Goal: Transaction & Acquisition: Purchase product/service

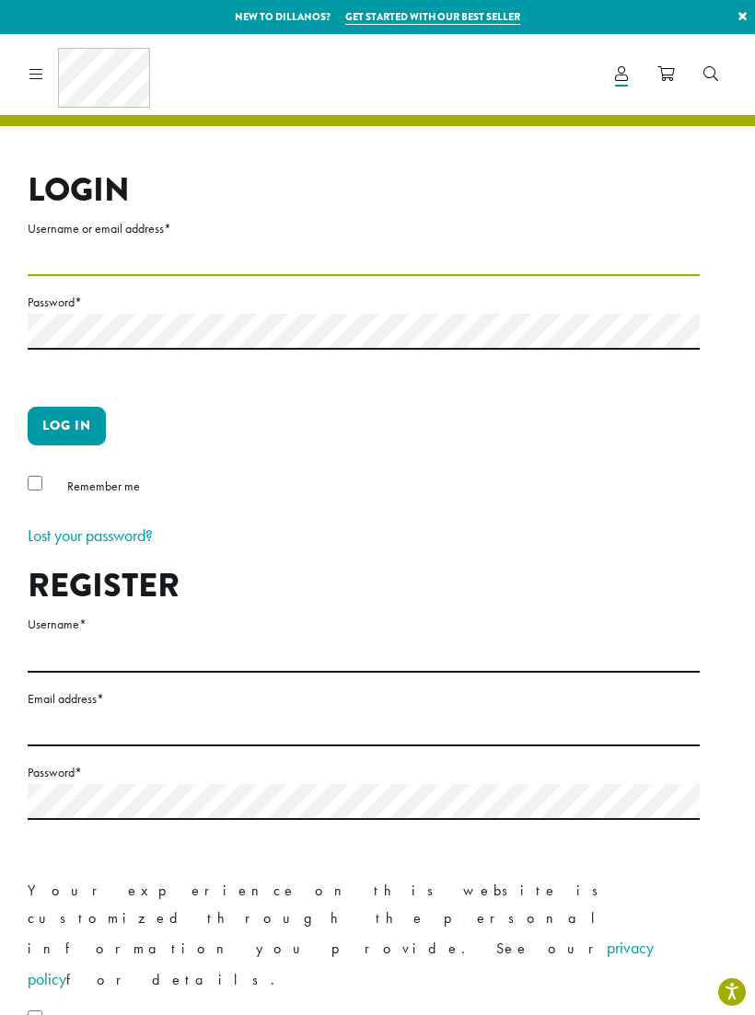
type input "**********"
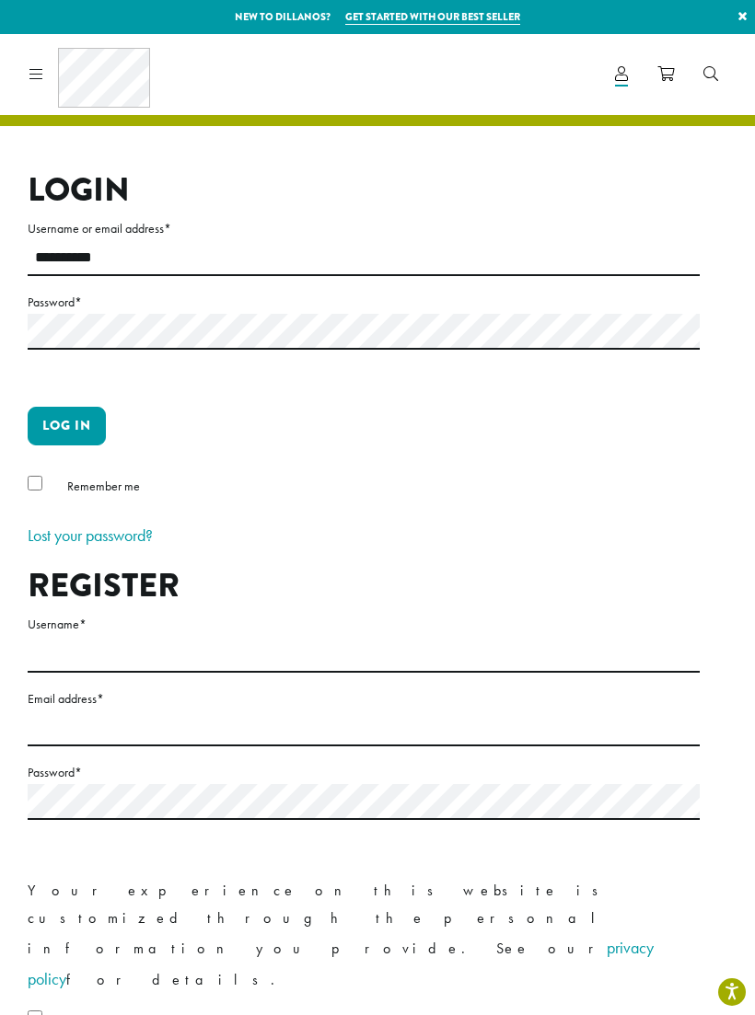
click at [66, 425] on button "Log in" at bounding box center [67, 426] width 78 height 39
click at [86, 426] on button "Log in" at bounding box center [67, 426] width 78 height 39
click at [66, 419] on button "Log in" at bounding box center [67, 426] width 78 height 39
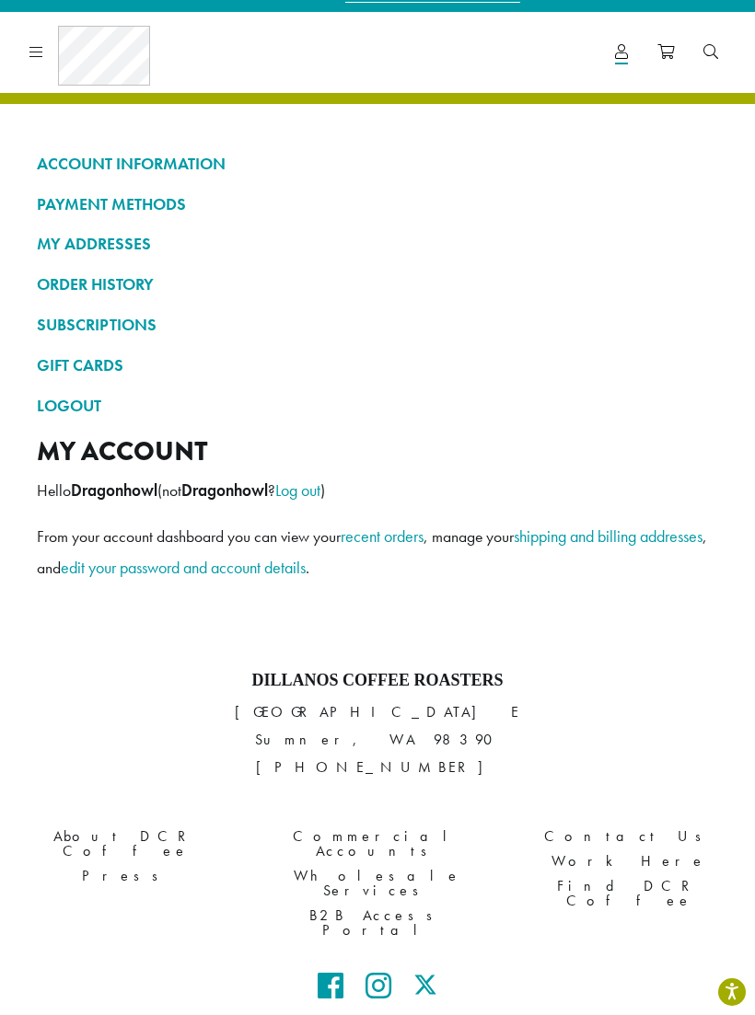
scroll to position [20, 0]
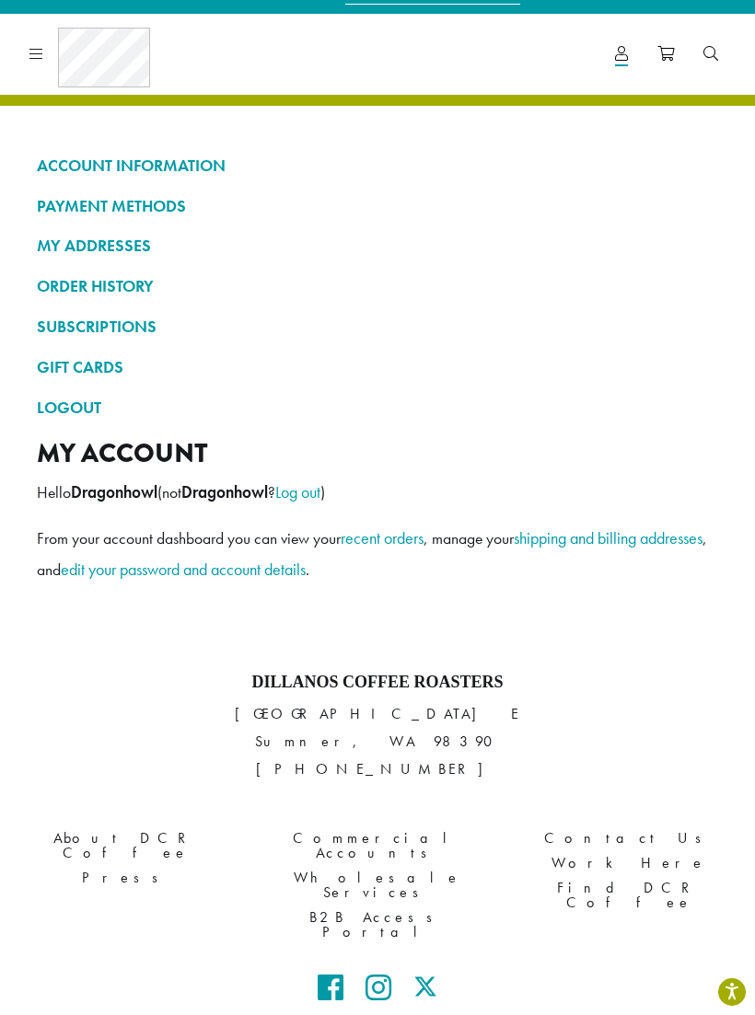
click at [122, 282] on link "ORDER HISTORY" at bounding box center [377, 286] width 681 height 31
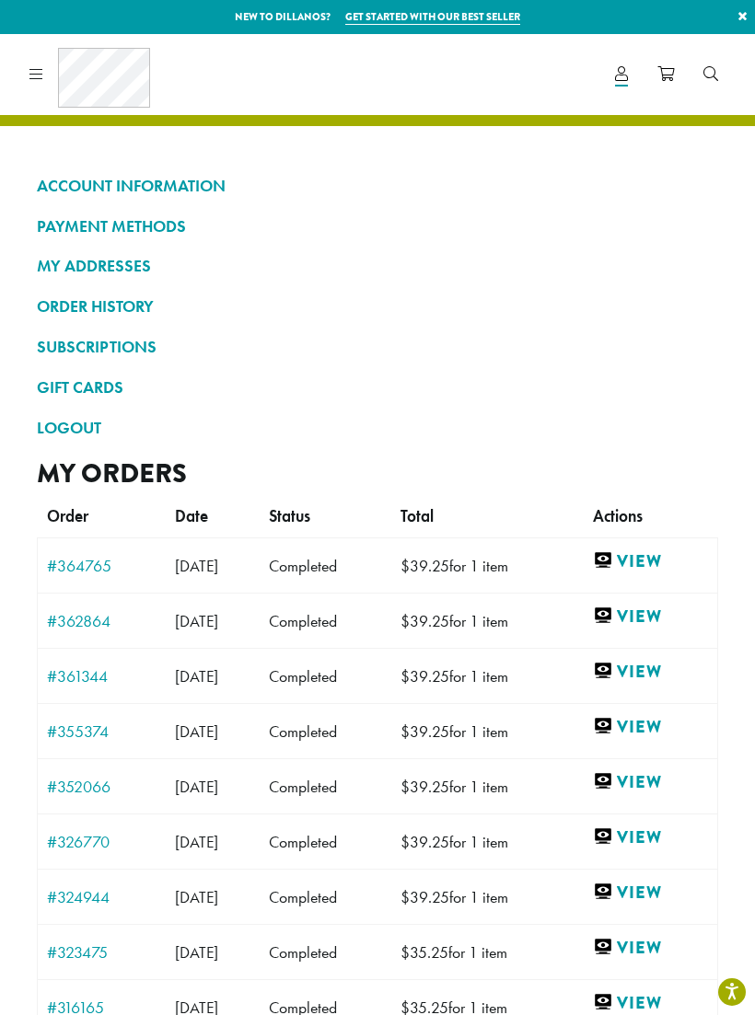
click at [62, 559] on link "#364765" at bounding box center [101, 566] width 109 height 17
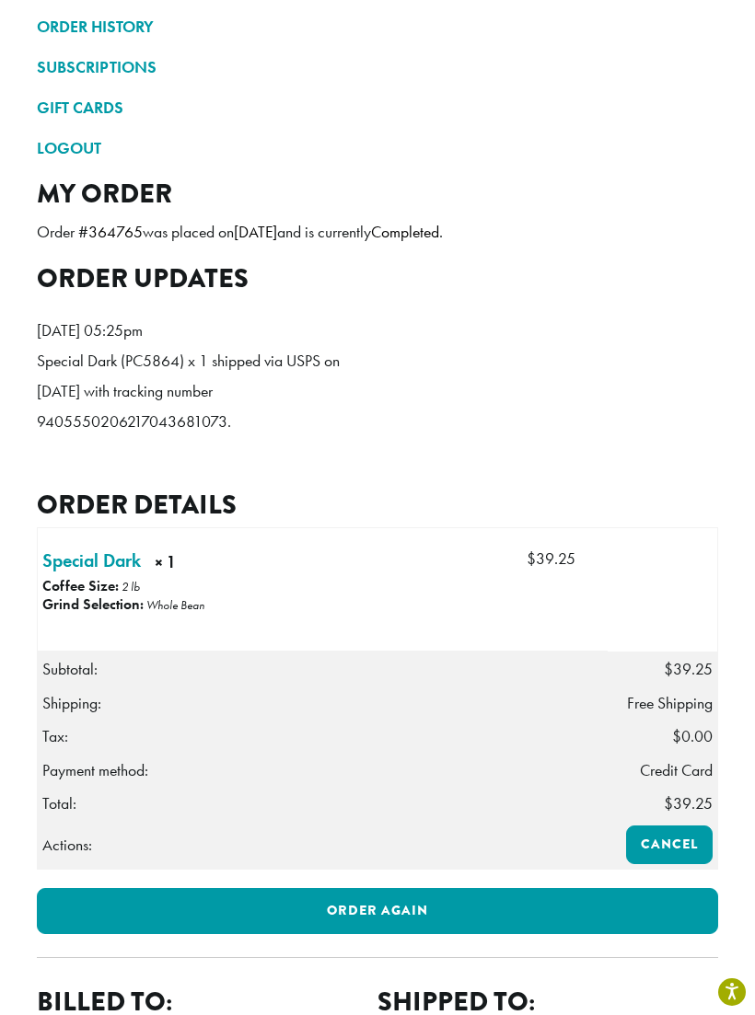
scroll to position [288, 0]
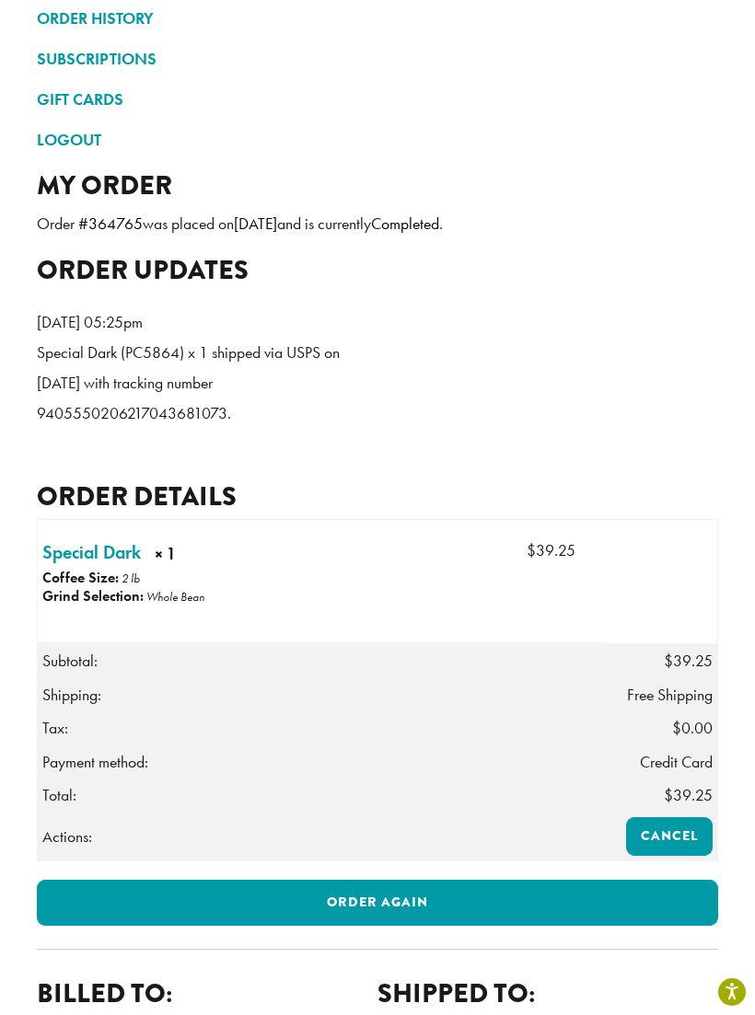
click at [447, 890] on link "Order again" at bounding box center [377, 903] width 681 height 46
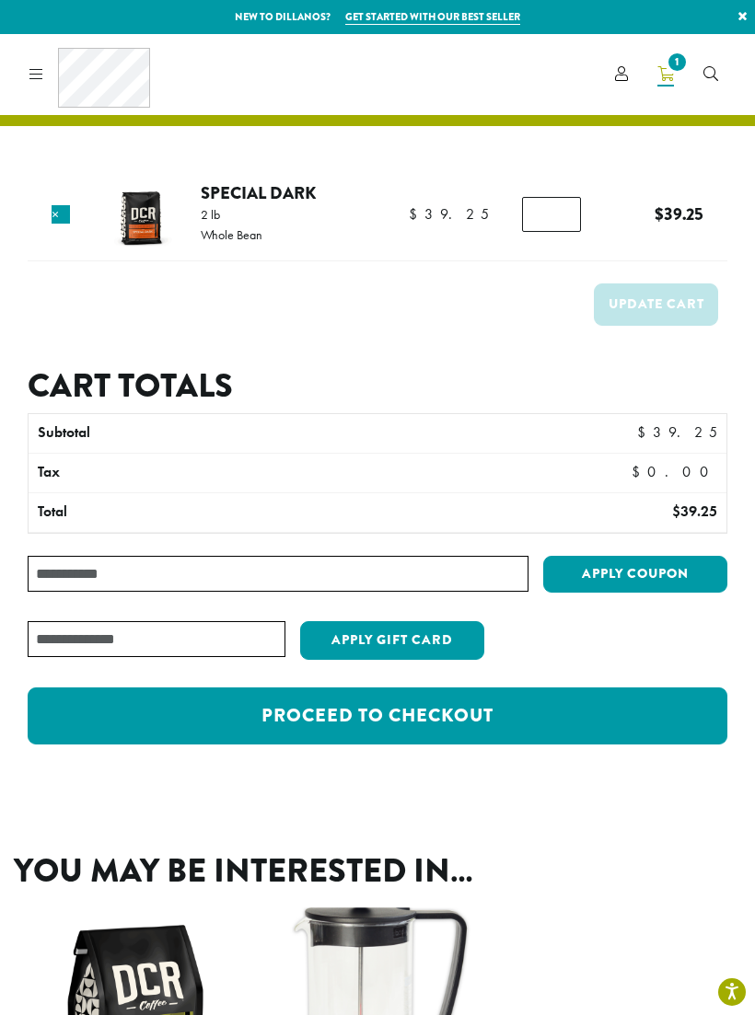
click at [37, 68] on icon at bounding box center [36, 73] width 14 height 15
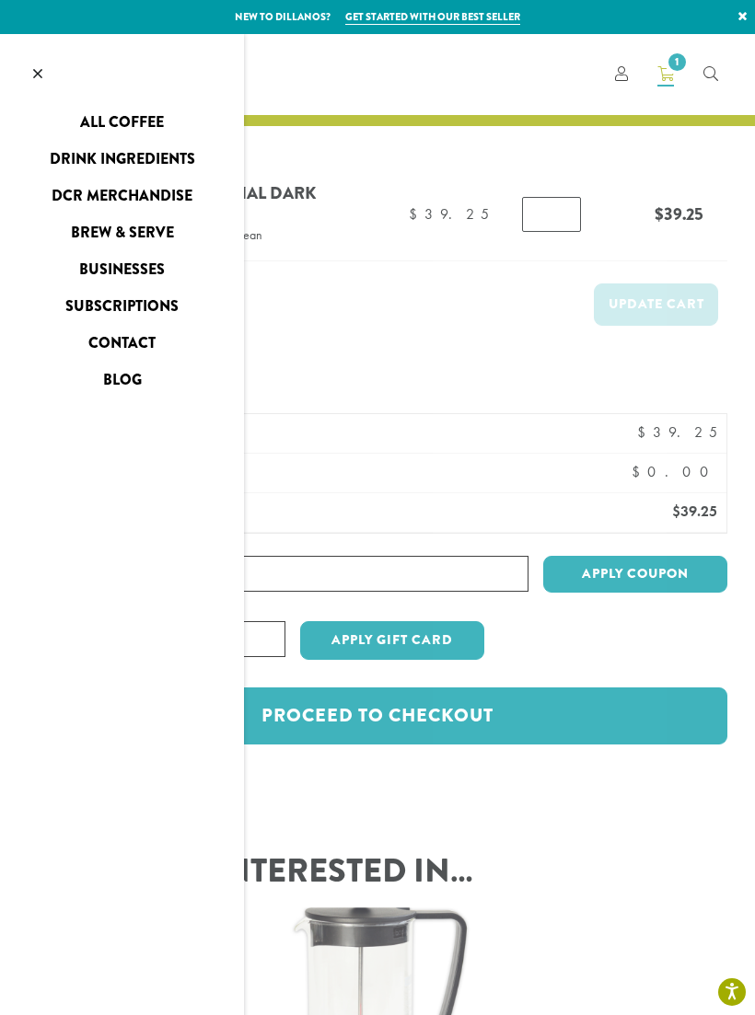
click at [110, 237] on link "Brew & Serve" at bounding box center [122, 232] width 244 height 29
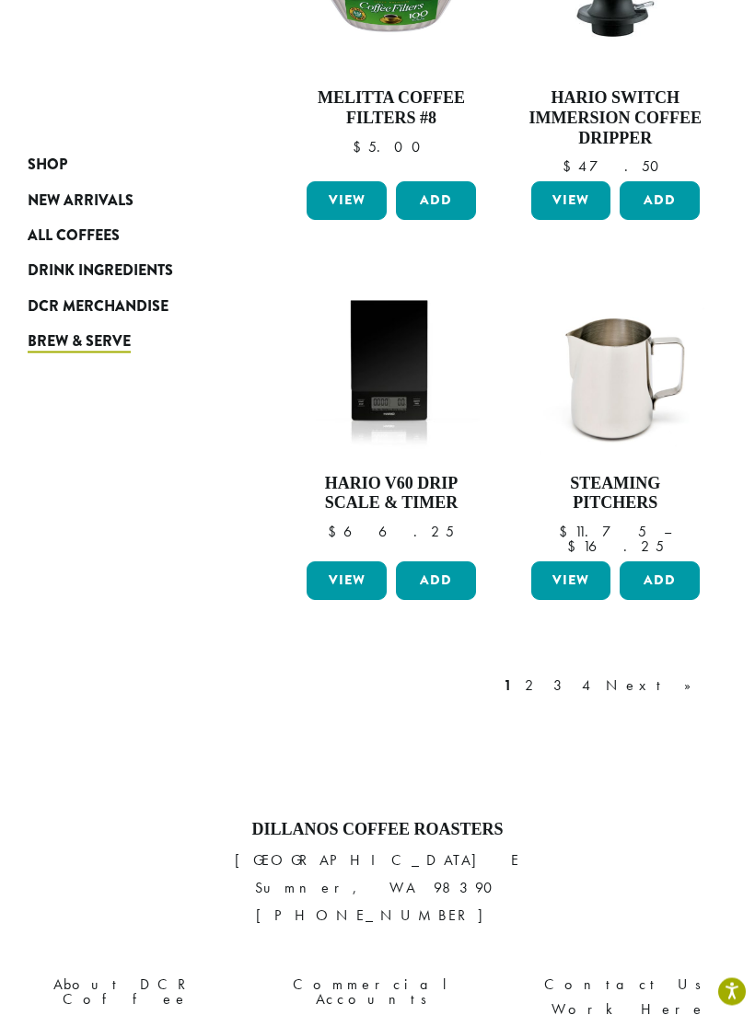
scroll to position [1987, 0]
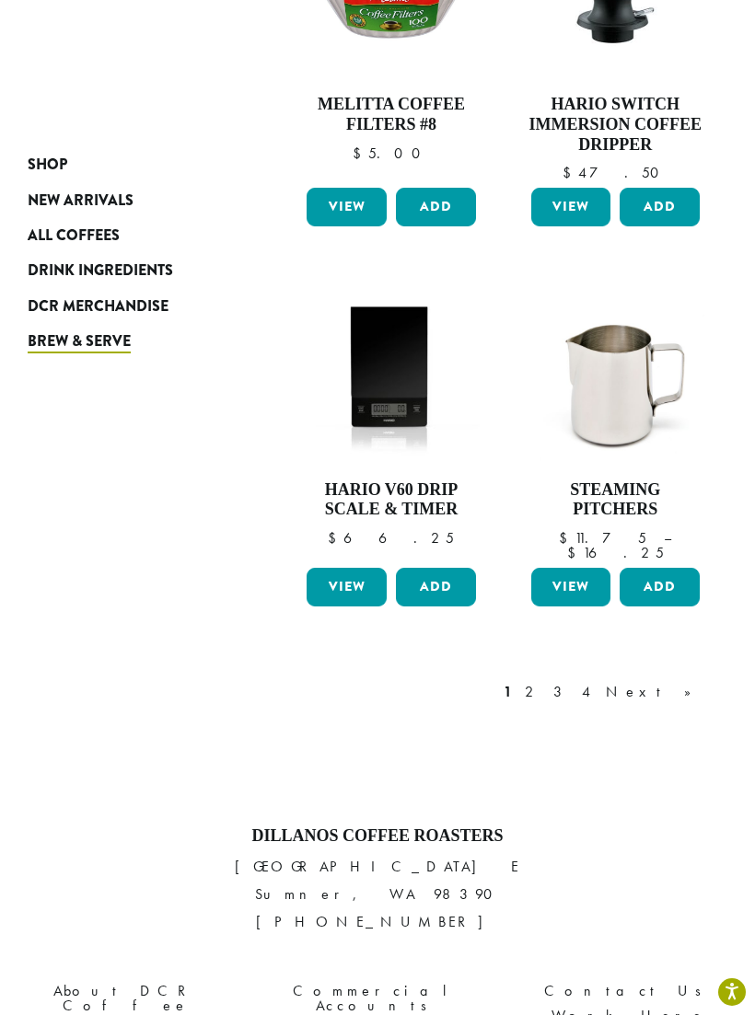
click at [689, 681] on link "Next »" at bounding box center [655, 692] width 106 height 22
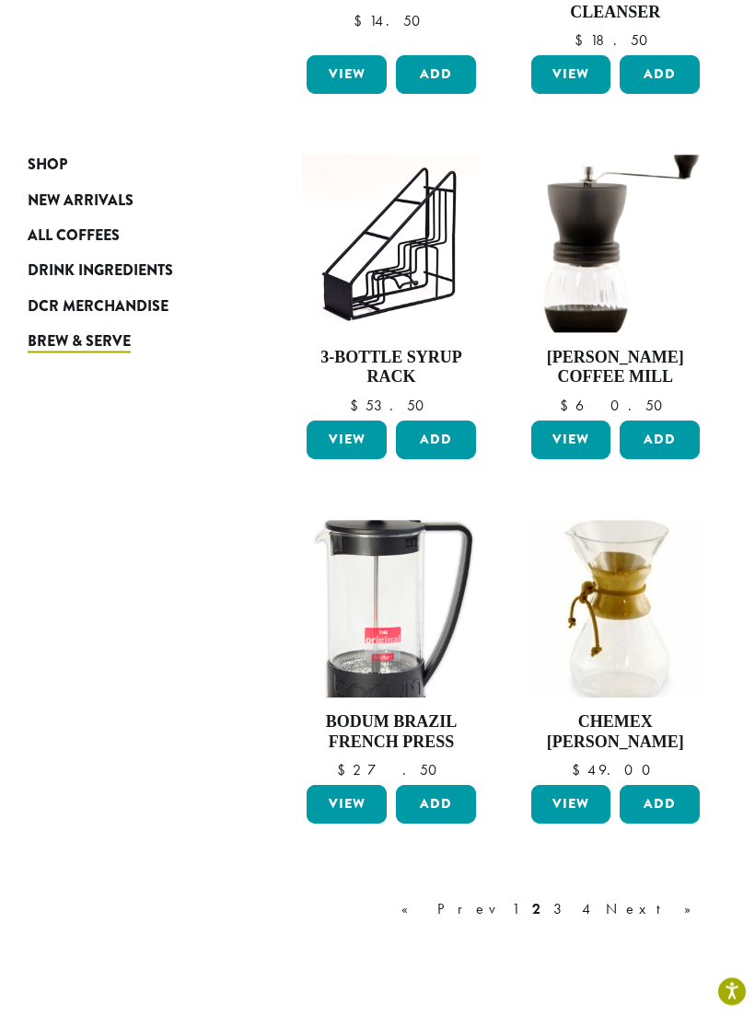
scroll to position [1713, 0]
click at [679, 898] on link "Next »" at bounding box center [655, 909] width 106 height 22
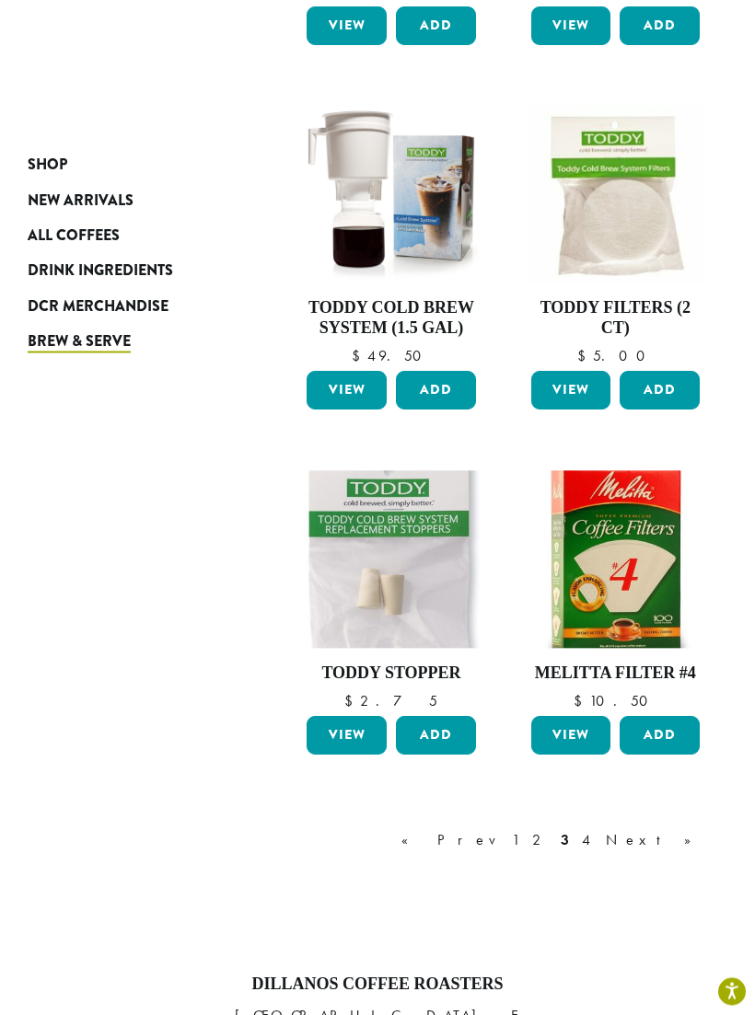
scroll to position [1750, 0]
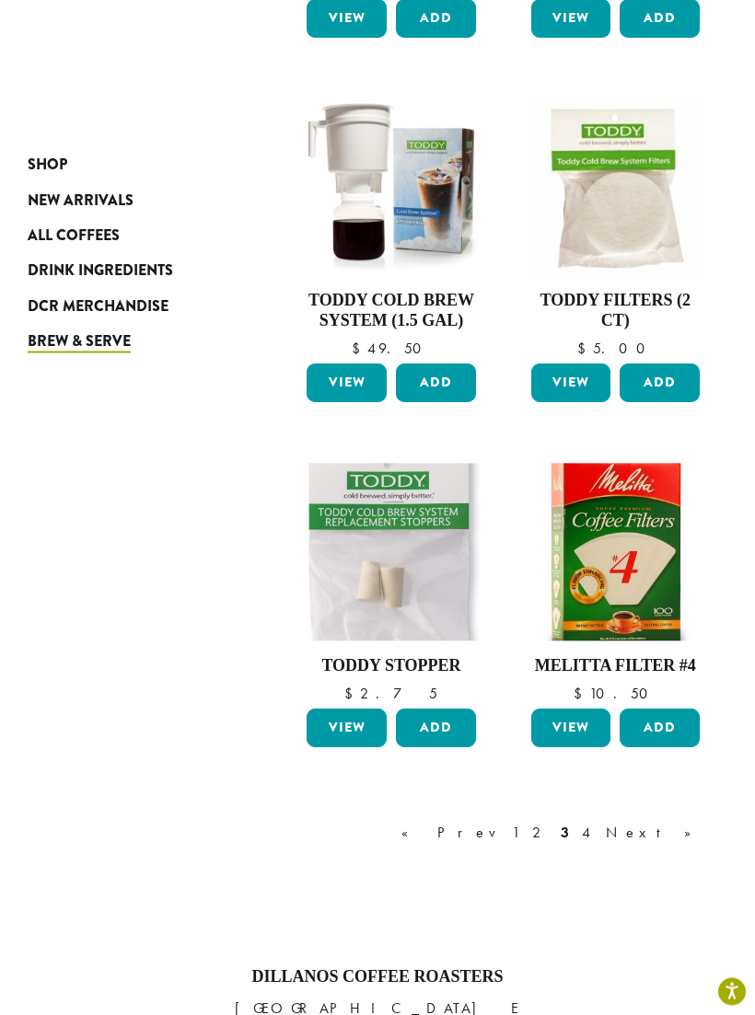
click at [681, 823] on link "Next »" at bounding box center [655, 834] width 106 height 22
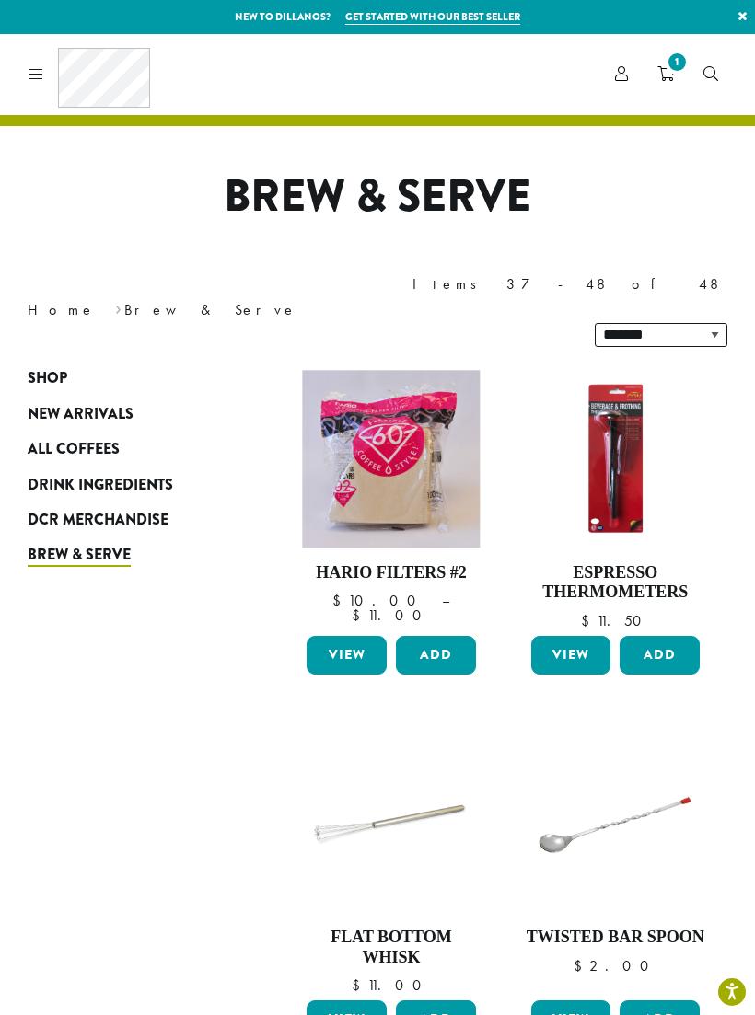
click at [72, 438] on span "All Coffees" at bounding box center [74, 449] width 92 height 23
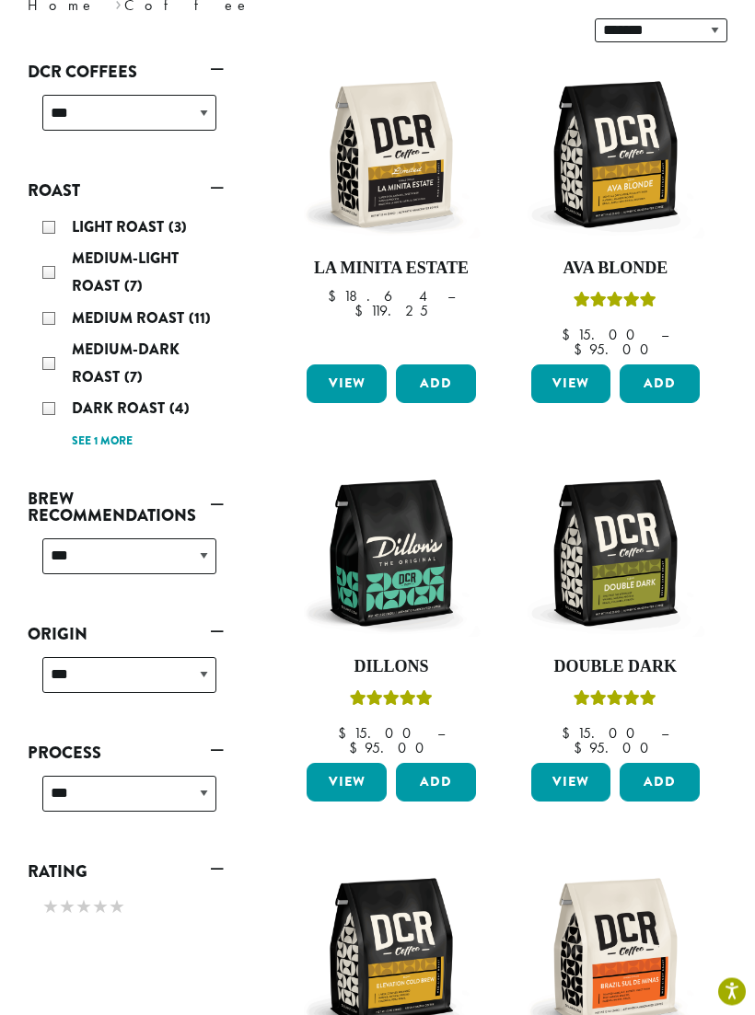
scroll to position [305, 0]
click at [202, 657] on select "**********" at bounding box center [129, 675] width 174 height 36
select select "********"
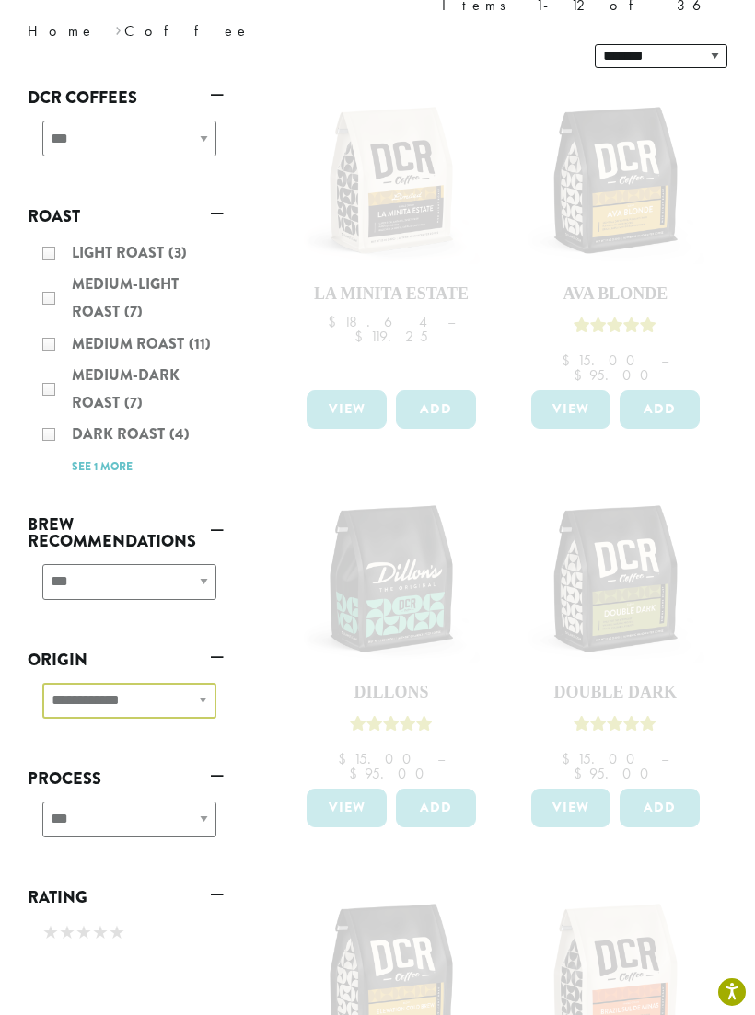
scroll to position [278, 0]
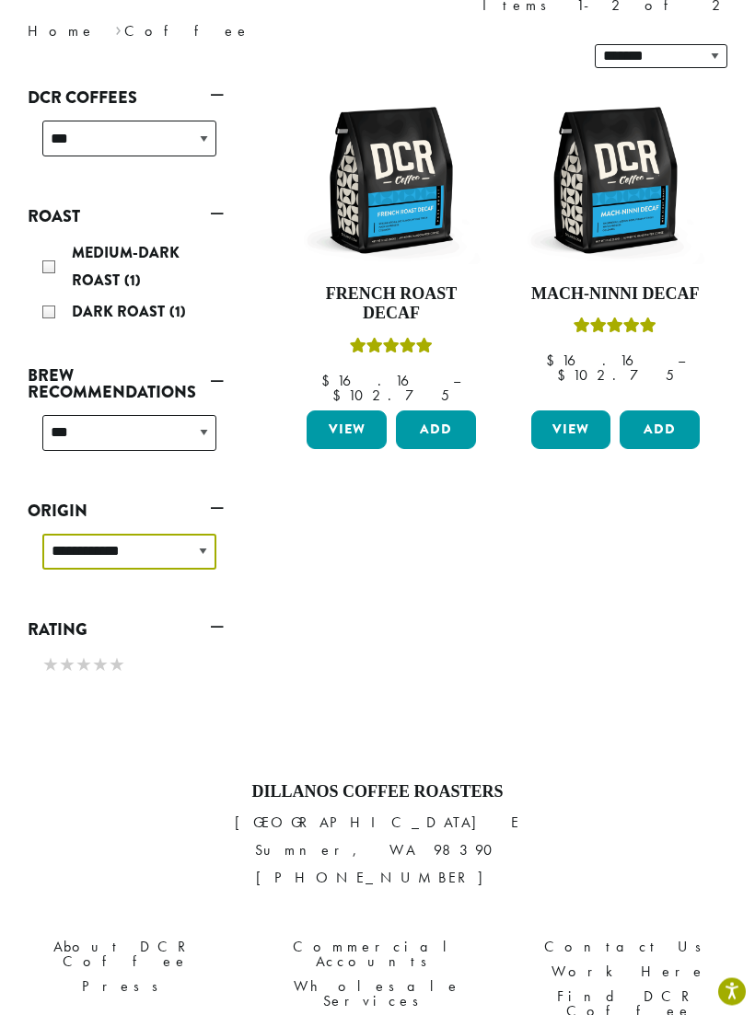
click at [190, 535] on select "**********" at bounding box center [129, 553] width 174 height 36
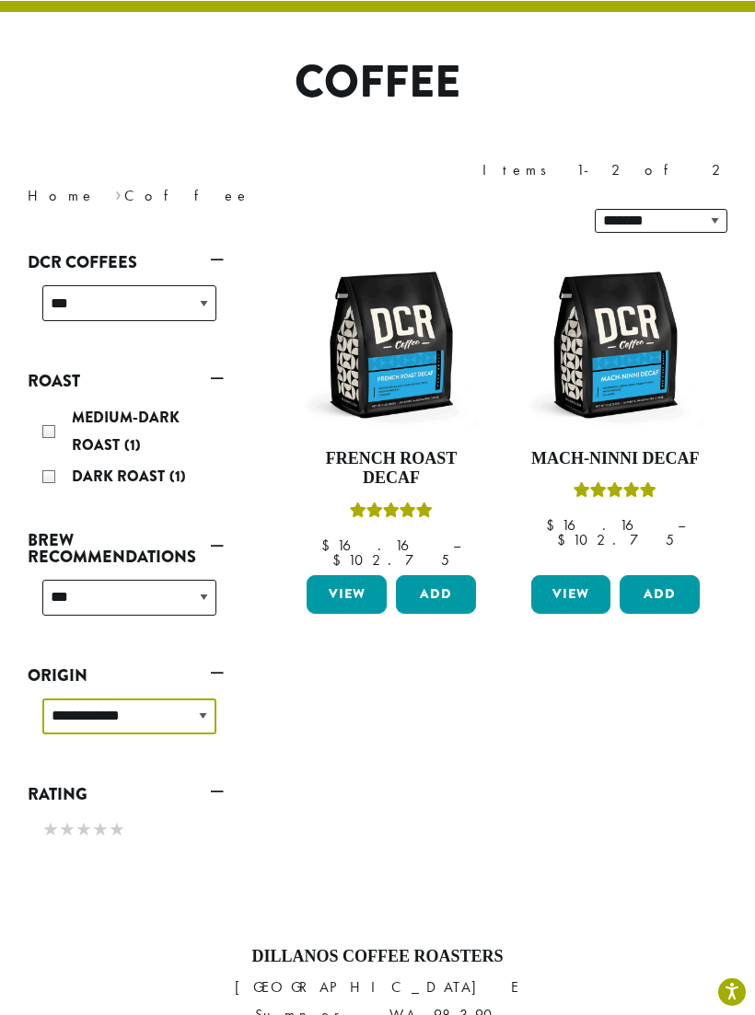
scroll to position [112, 0]
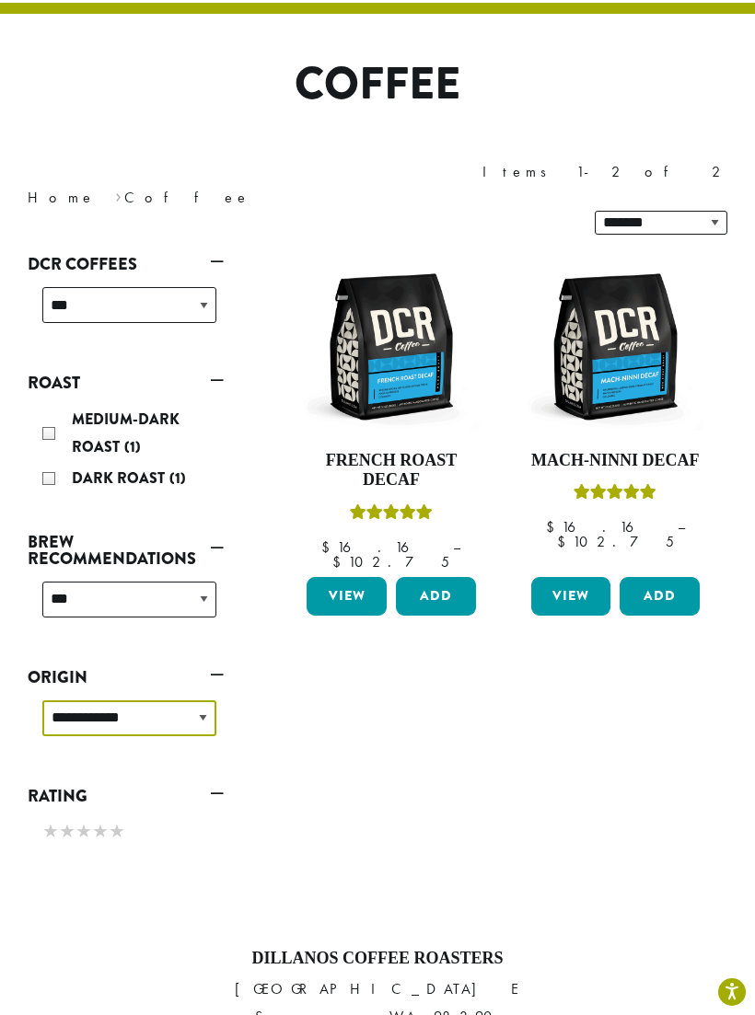
click at [196, 700] on select "**********" at bounding box center [129, 718] width 174 height 36
click at [674, 674] on div "**********" at bounding box center [503, 561] width 476 height 627
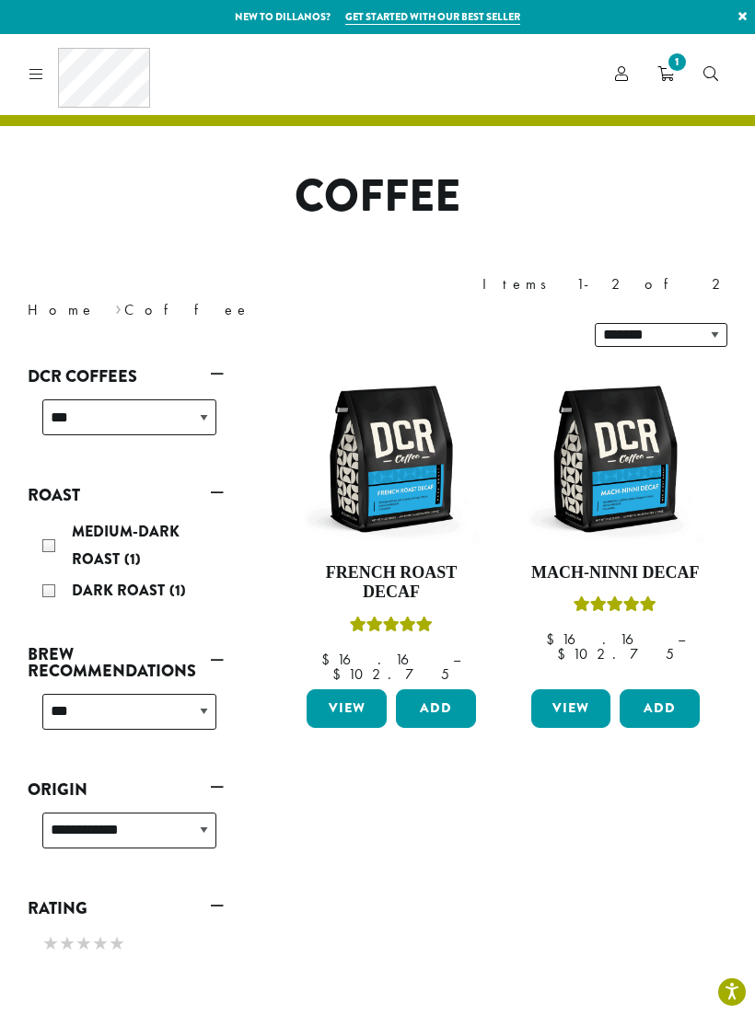
click at [674, 62] on span "1" at bounding box center [676, 62] width 25 height 25
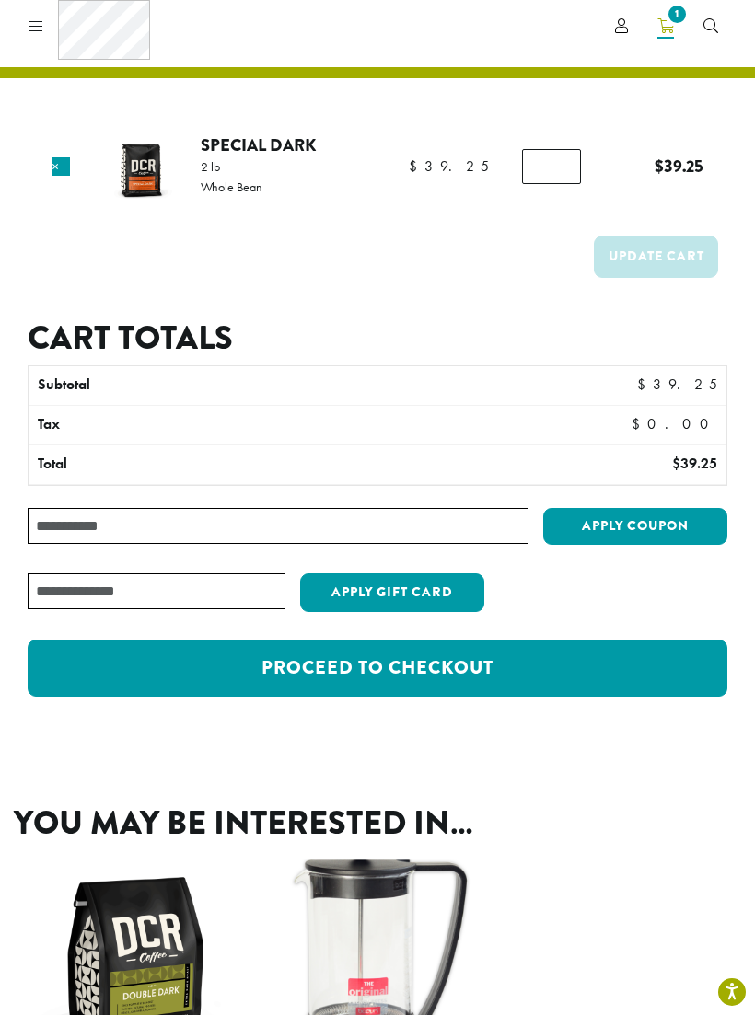
scroll to position [47, 0]
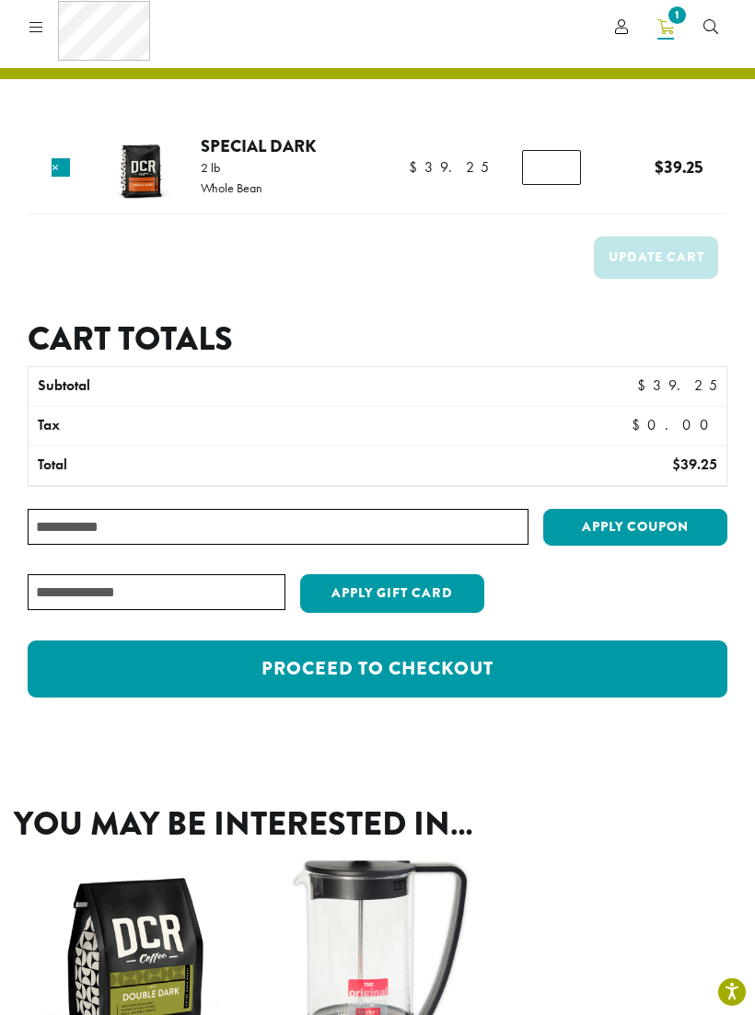
click at [567, 668] on link "Proceed to checkout" at bounding box center [377, 668] width 699 height 57
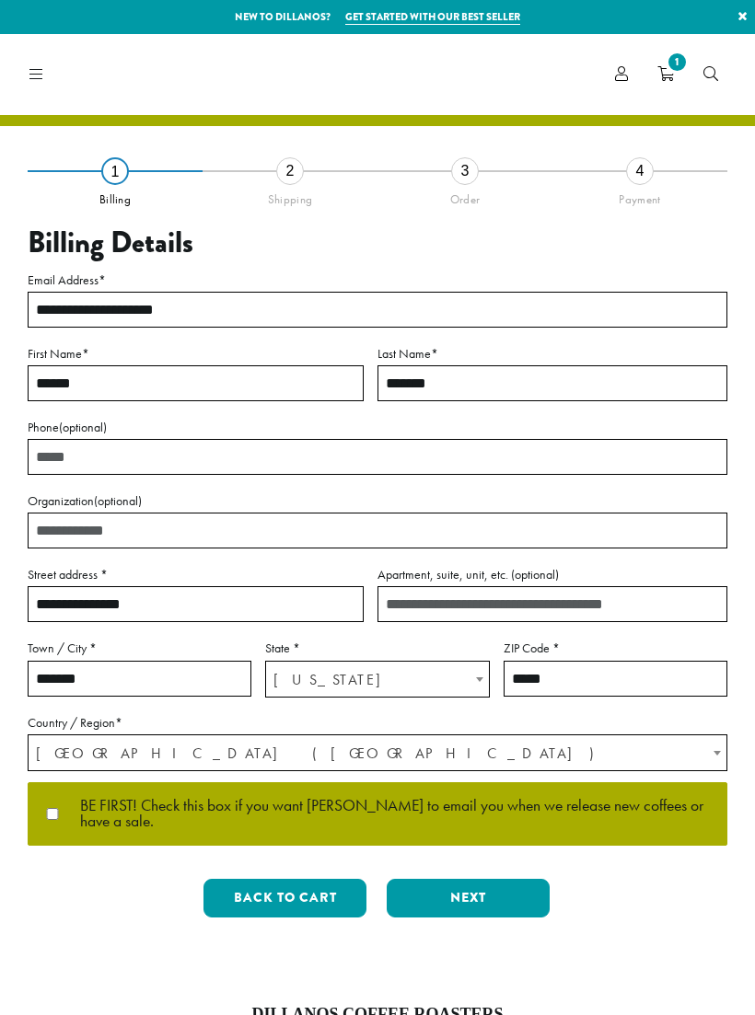
select select "**"
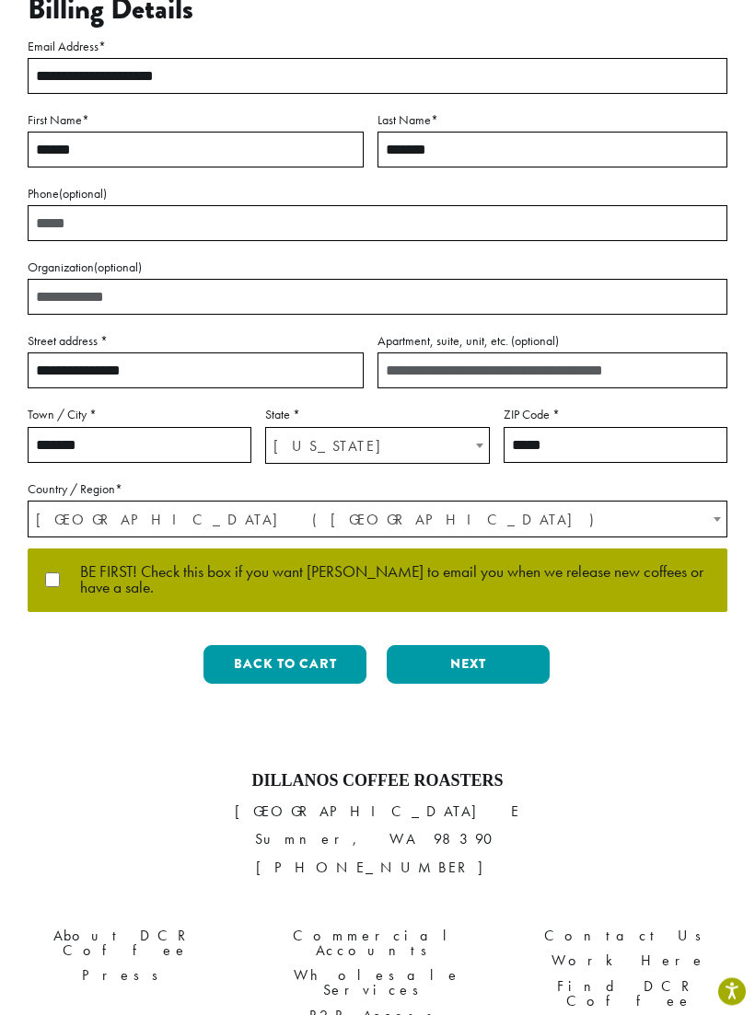
scroll to position [236, 0]
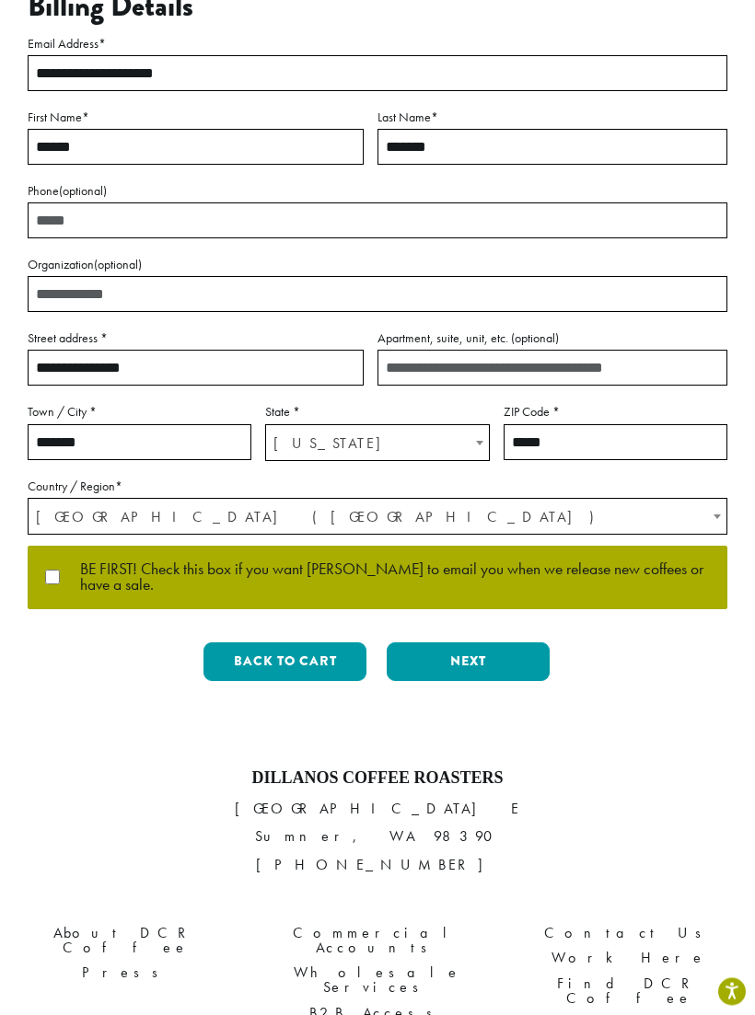
click at [471, 654] on button "Next" at bounding box center [467, 662] width 163 height 39
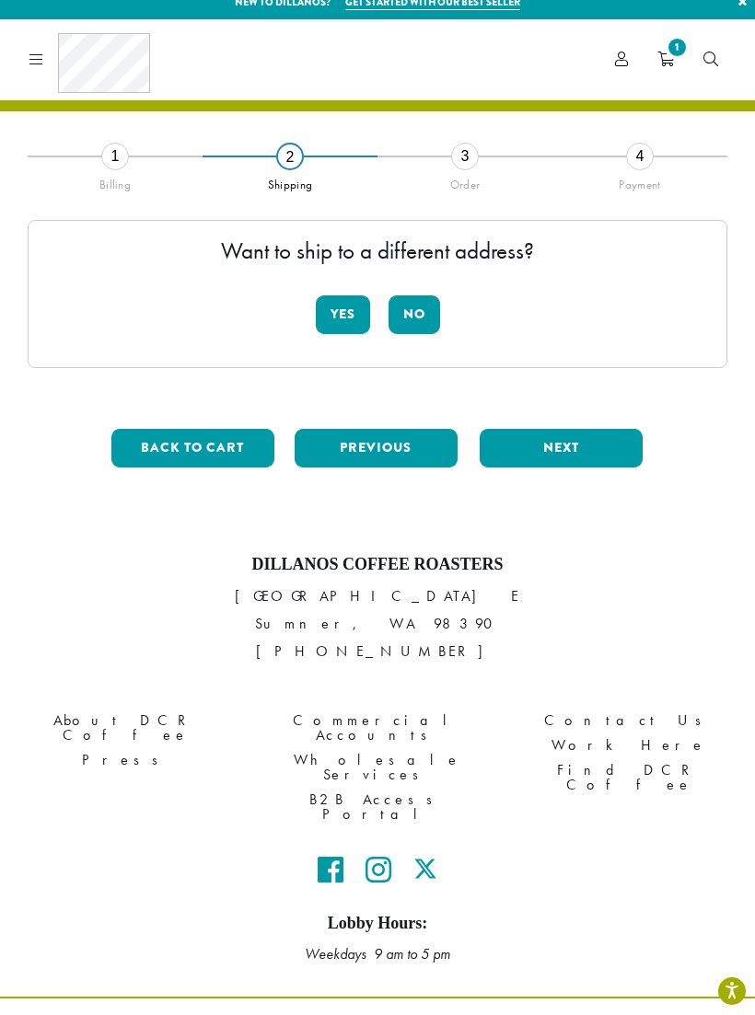
scroll to position [15, 0]
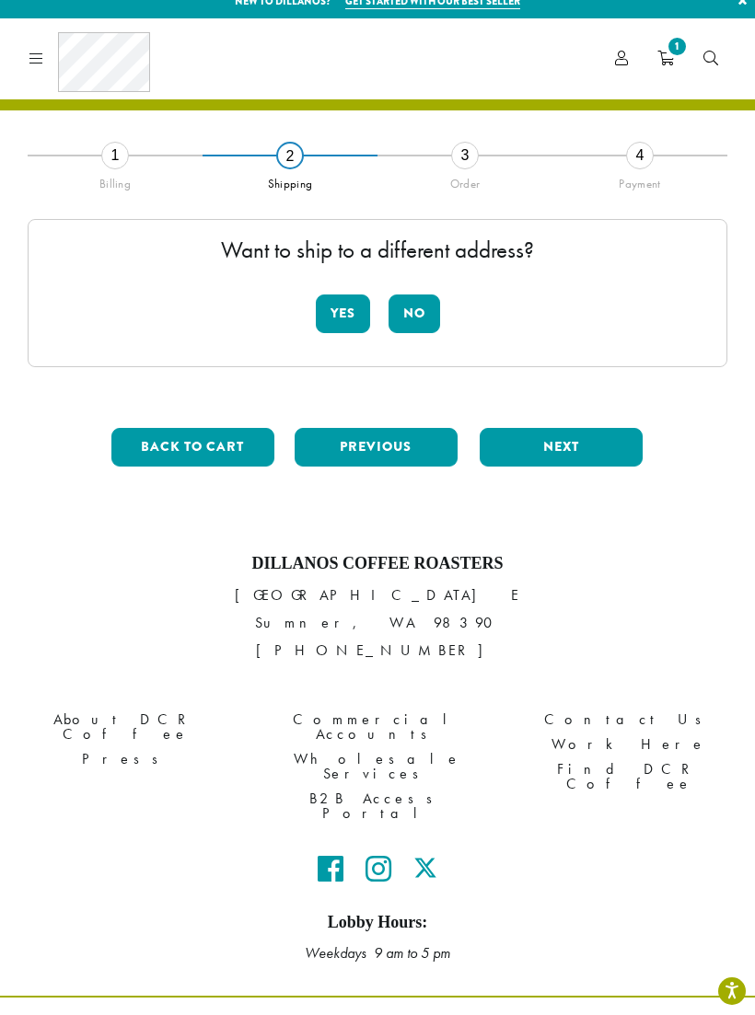
click at [418, 324] on button "No" at bounding box center [414, 314] width 52 height 39
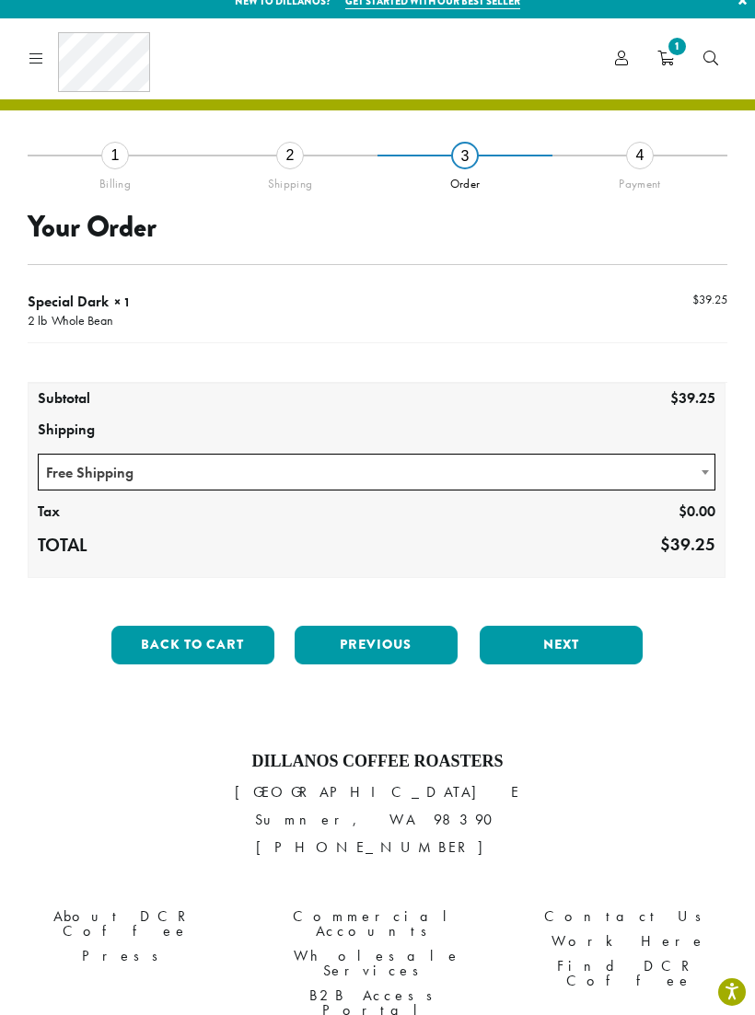
click at [298, 154] on div "2" at bounding box center [290, 156] width 28 height 28
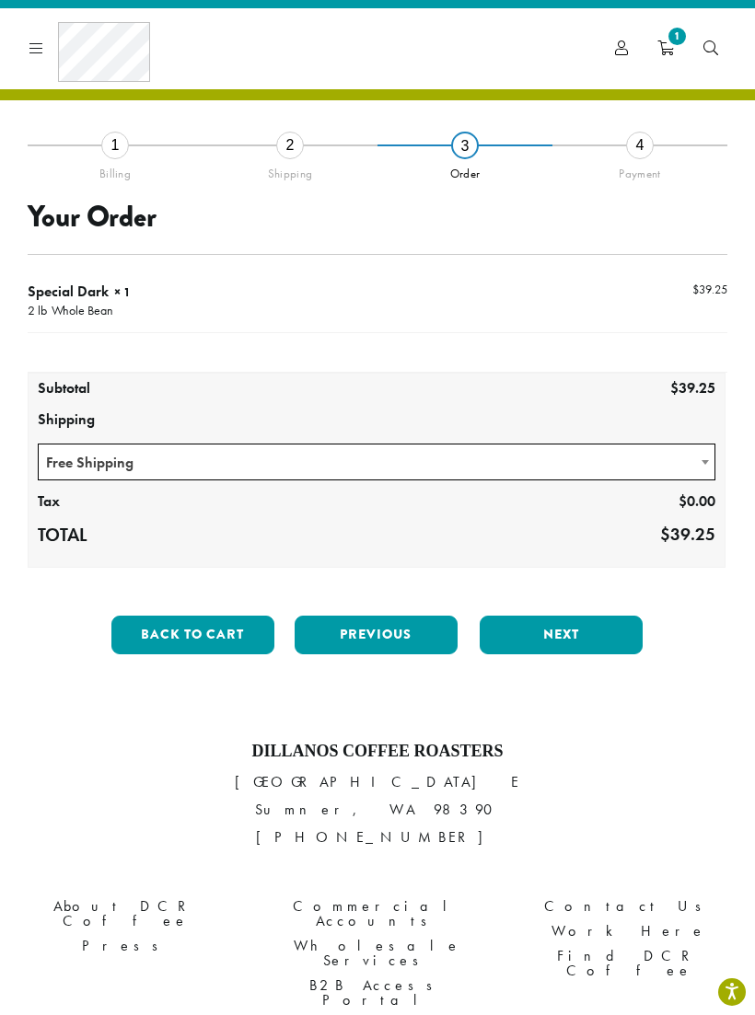
scroll to position [56, 0]
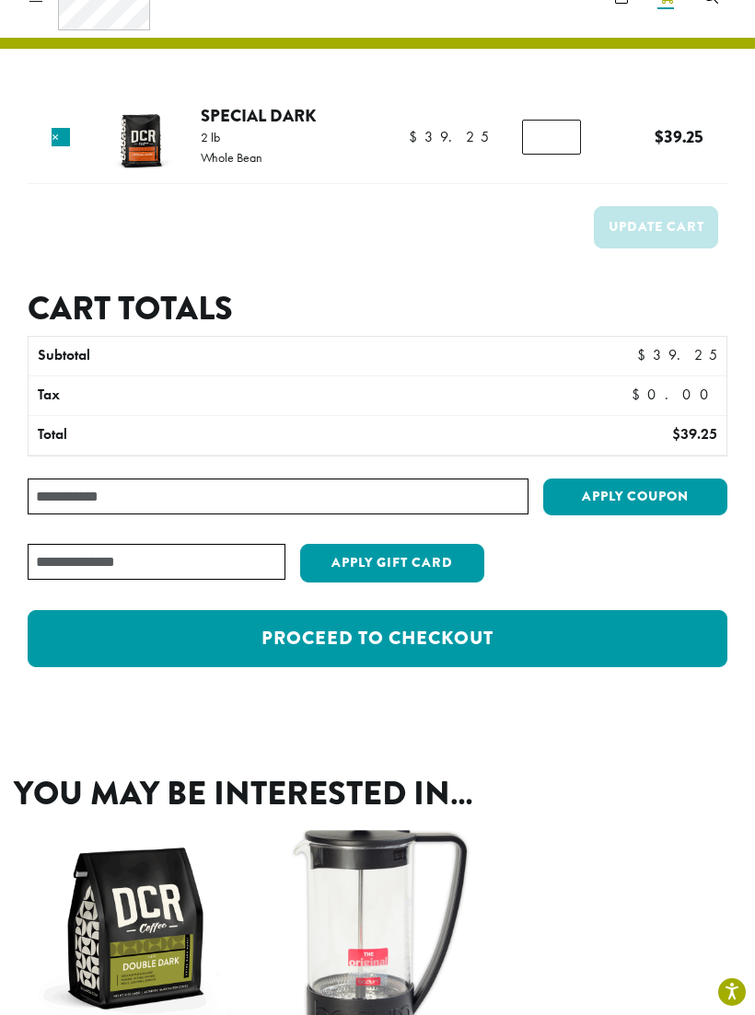
click at [454, 632] on link "Proceed to checkout" at bounding box center [377, 638] width 699 height 57
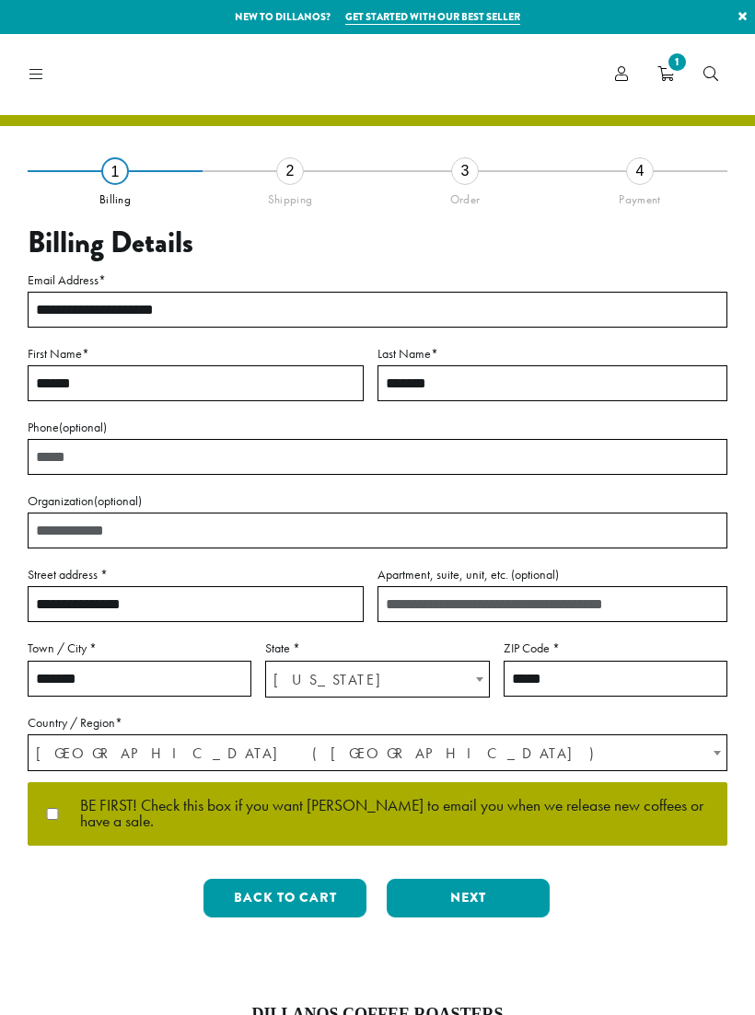
select select "**"
click at [495, 904] on button "Next" at bounding box center [467, 898] width 163 height 39
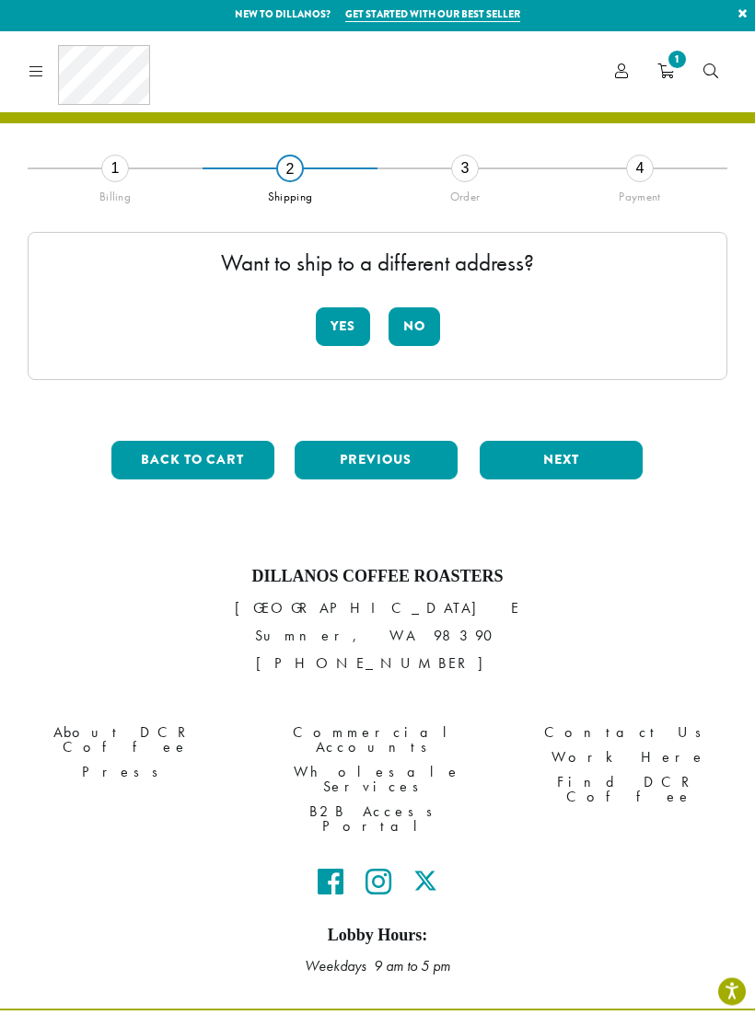
scroll to position [3, 0]
click at [428, 328] on button "No" at bounding box center [414, 326] width 52 height 39
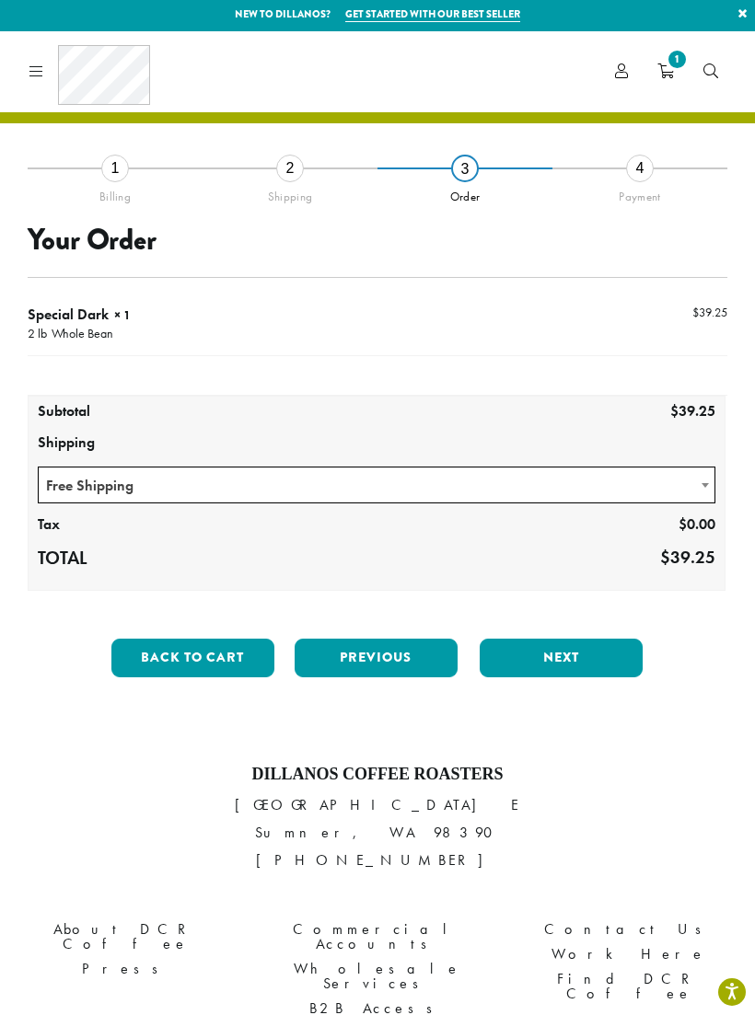
click at [573, 663] on button "Next" at bounding box center [560, 658] width 163 height 39
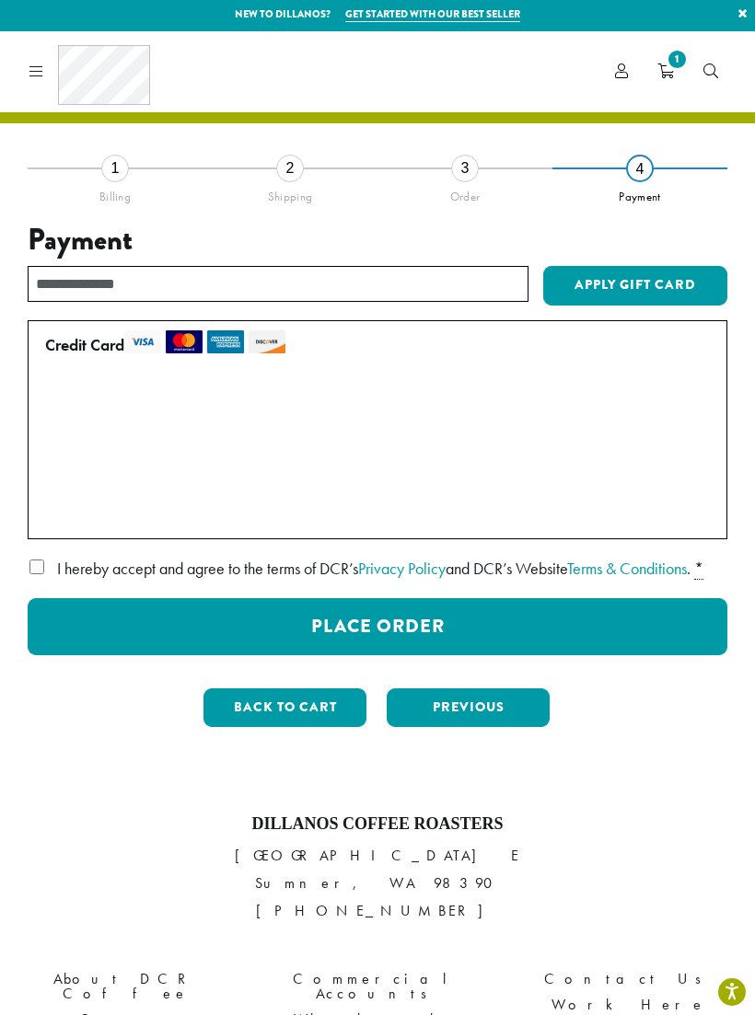
click at [415, 653] on button "Place Order" at bounding box center [377, 626] width 699 height 57
